Goal: Transaction & Acquisition: Purchase product/service

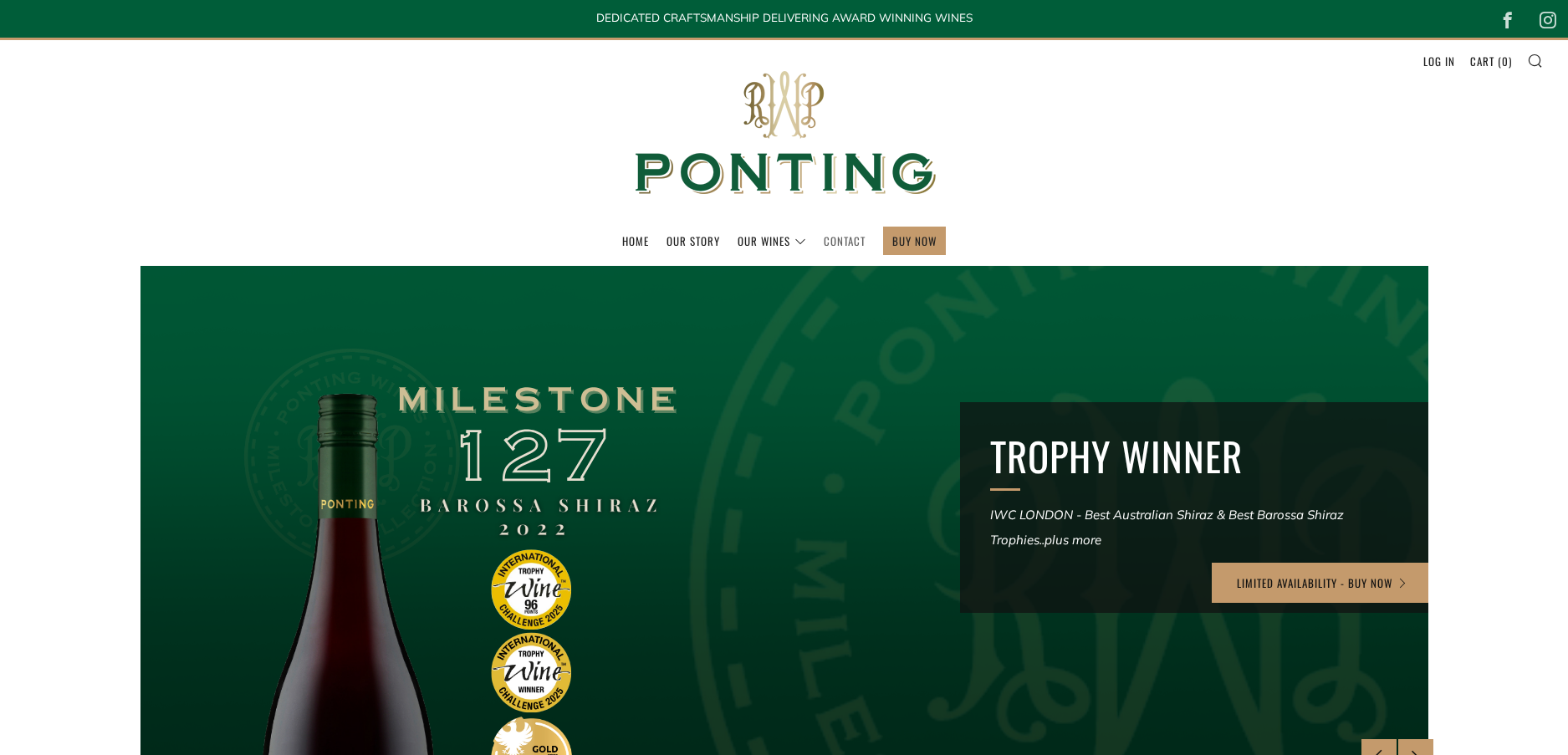
click at [852, 236] on link "Contact" at bounding box center [845, 241] width 42 height 27
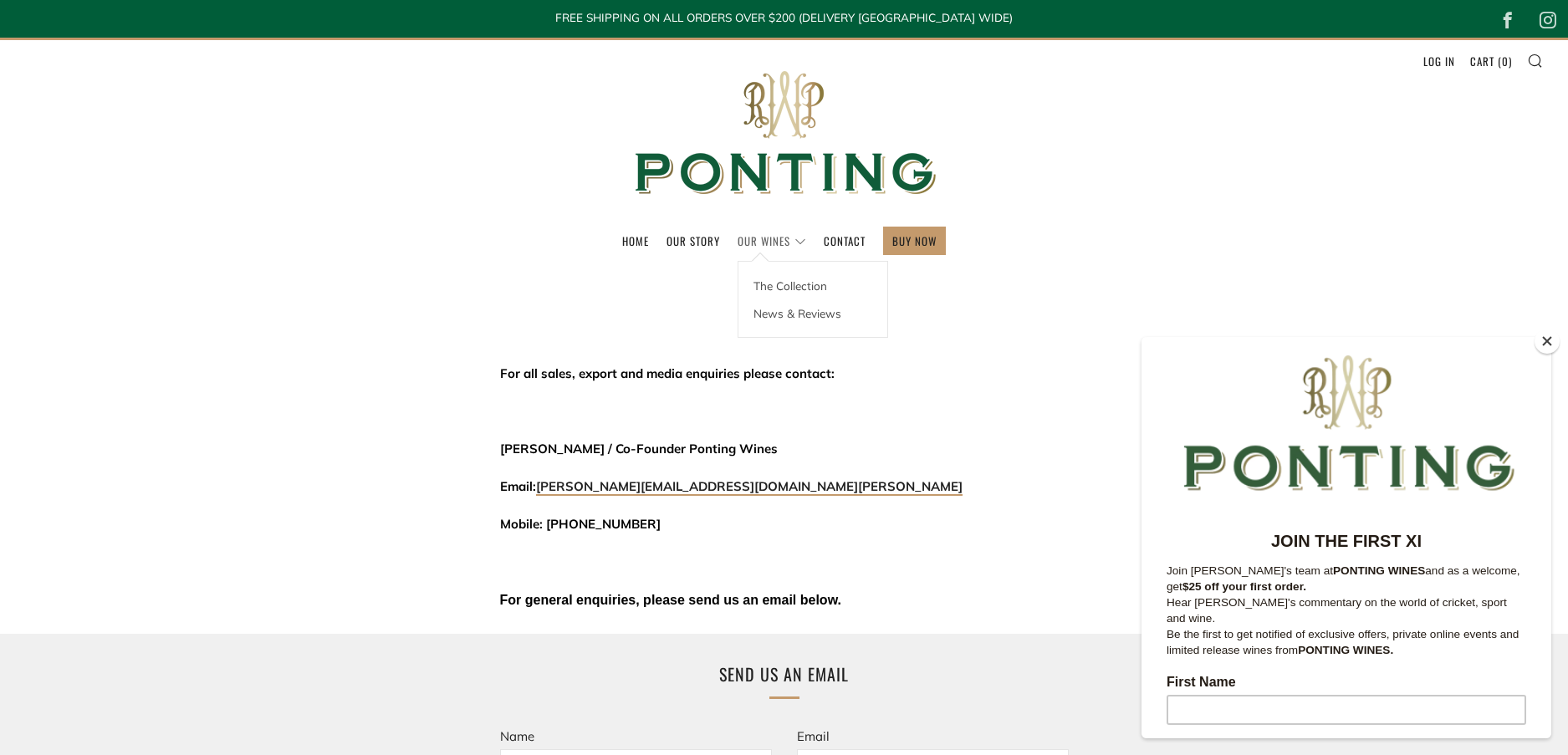
click at [777, 241] on link "Our Wines" at bounding box center [771, 241] width 69 height 27
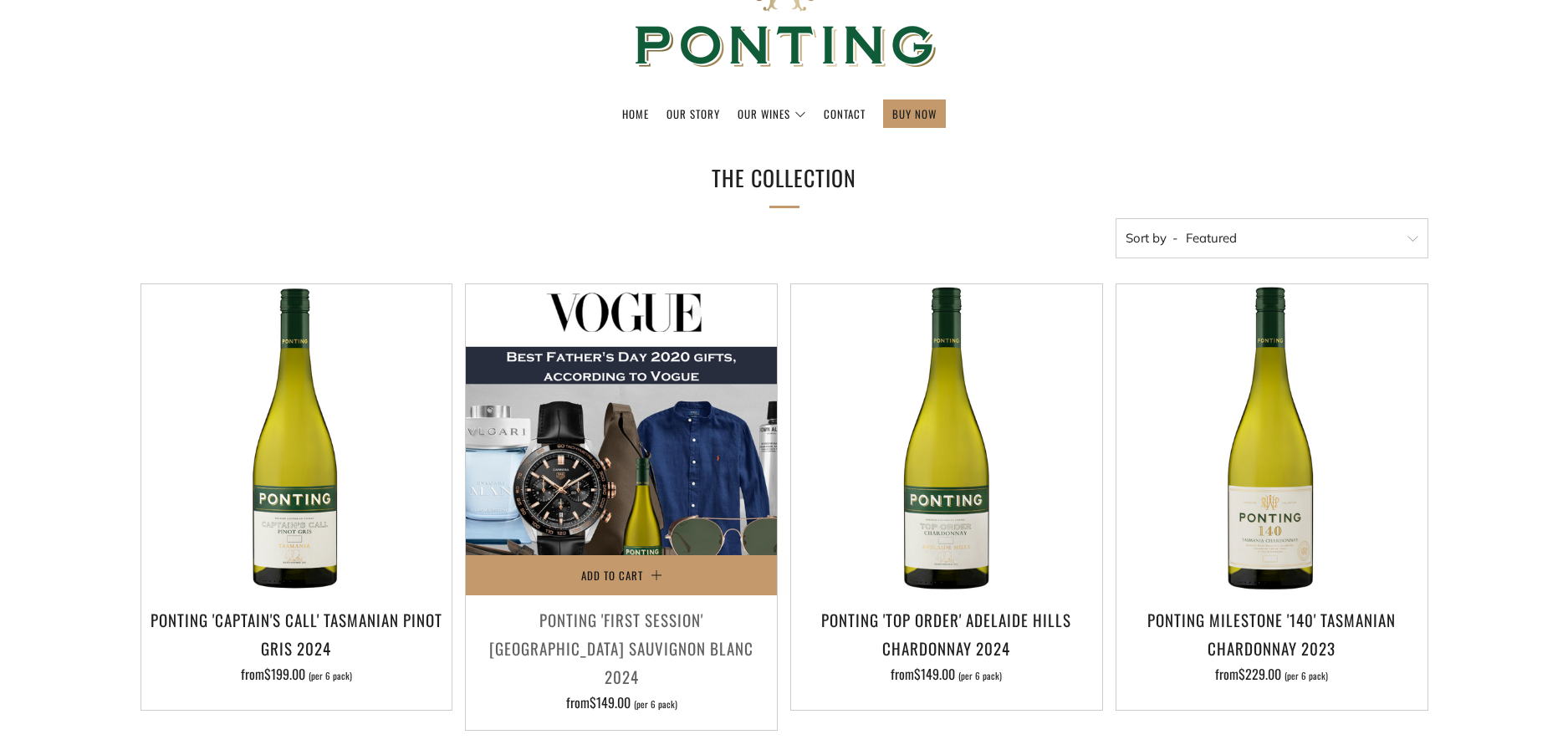
scroll to position [167, 0]
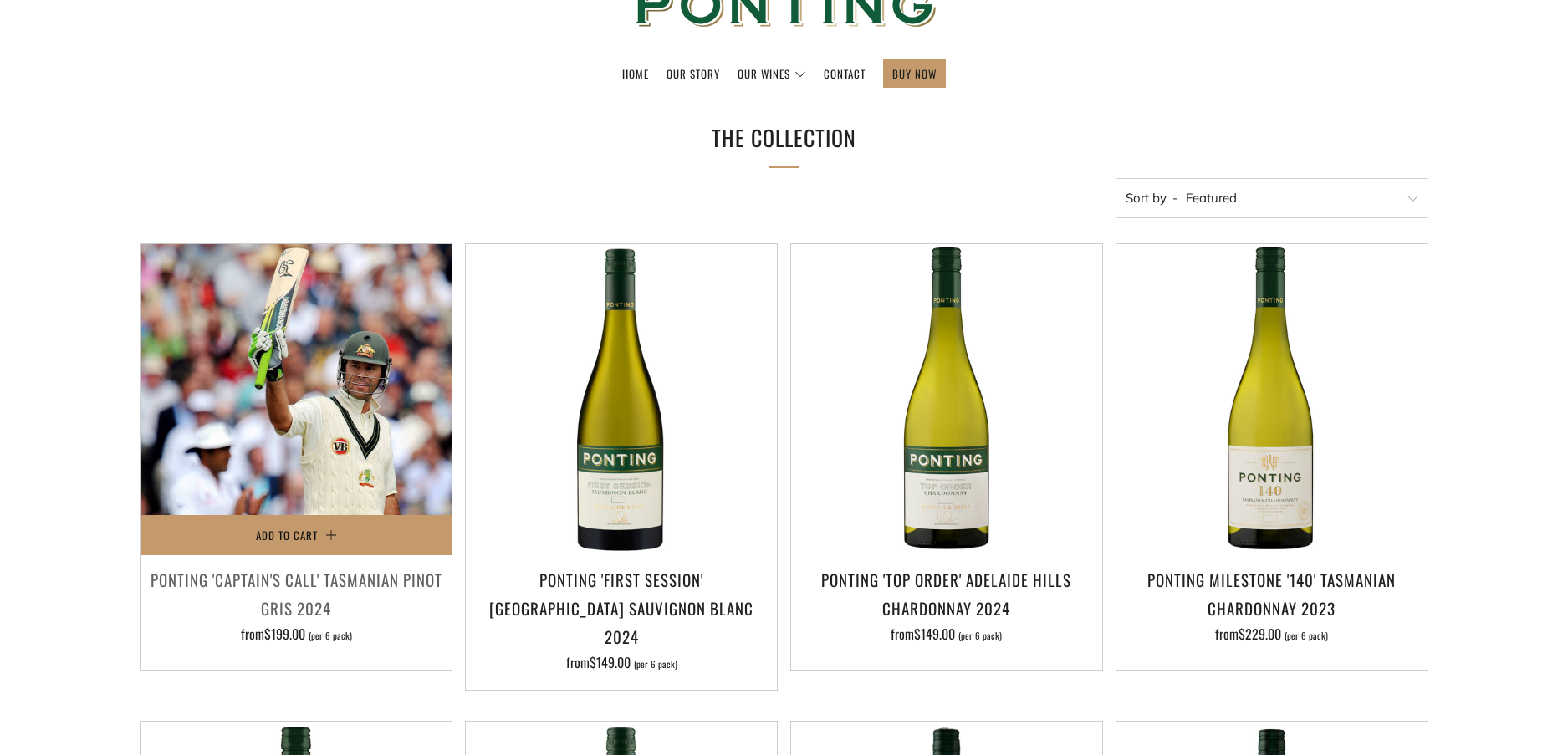
click at [325, 459] on img at bounding box center [296, 400] width 311 height 311
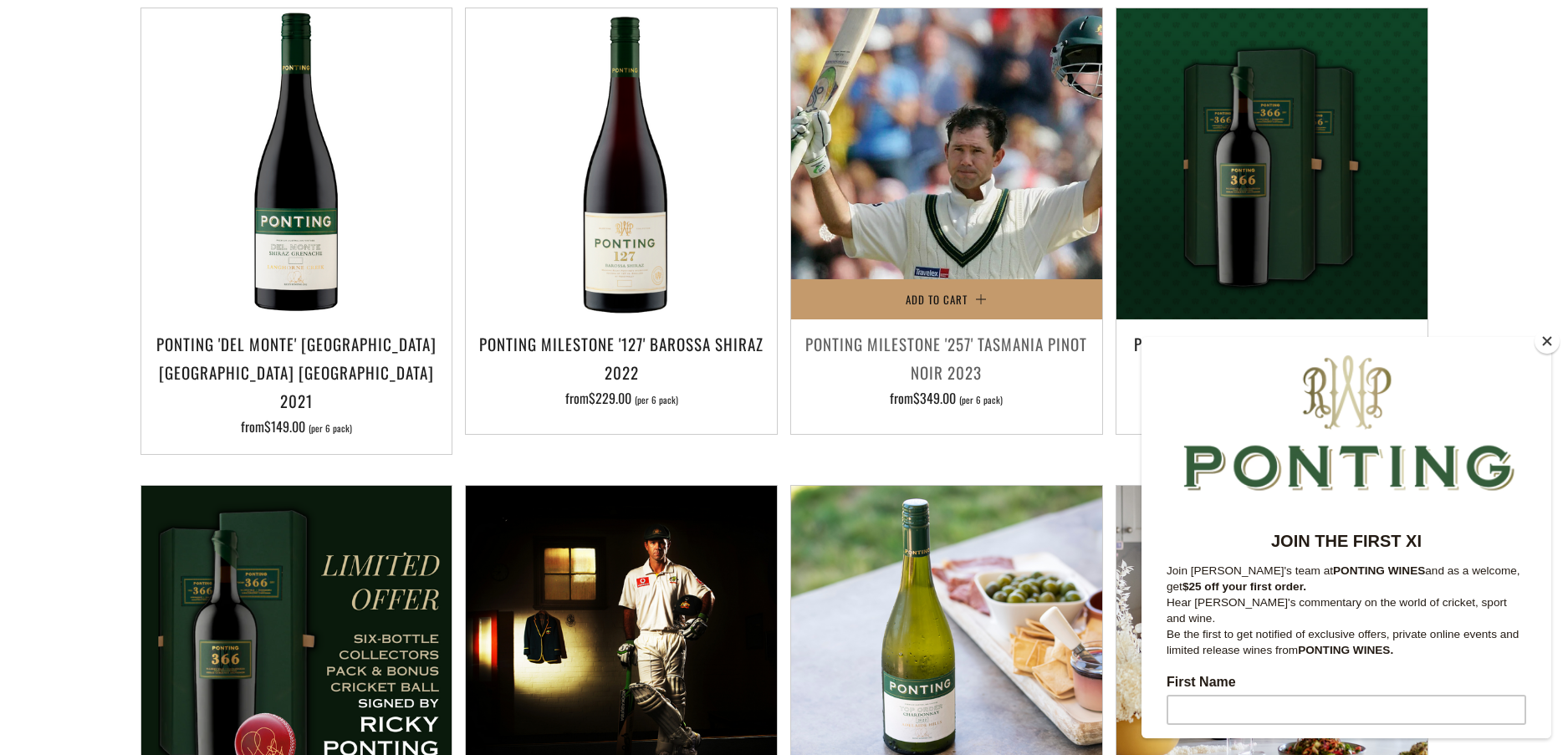
scroll to position [1672, 0]
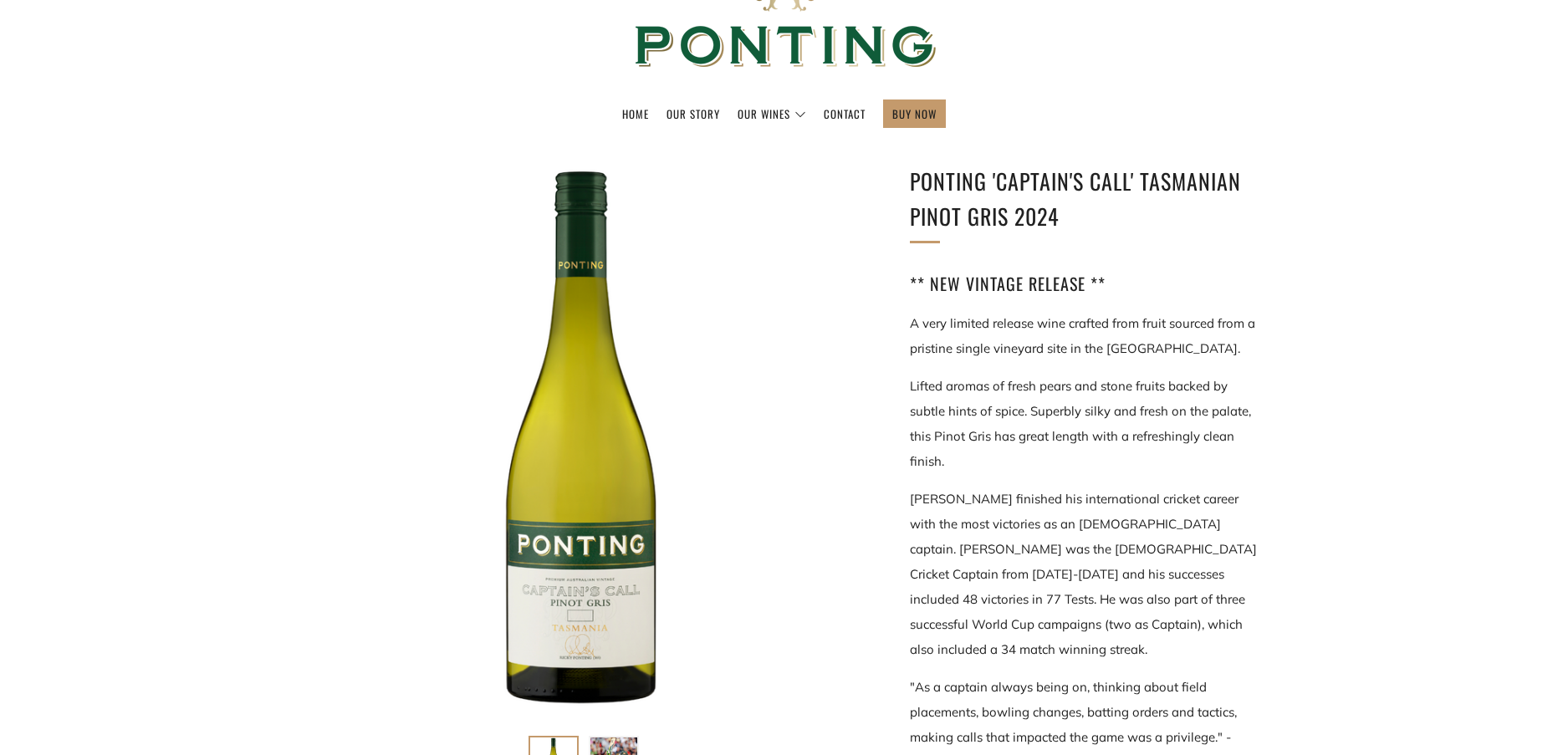
scroll to position [167, 0]
